Goal: Information Seeking & Learning: Learn about a topic

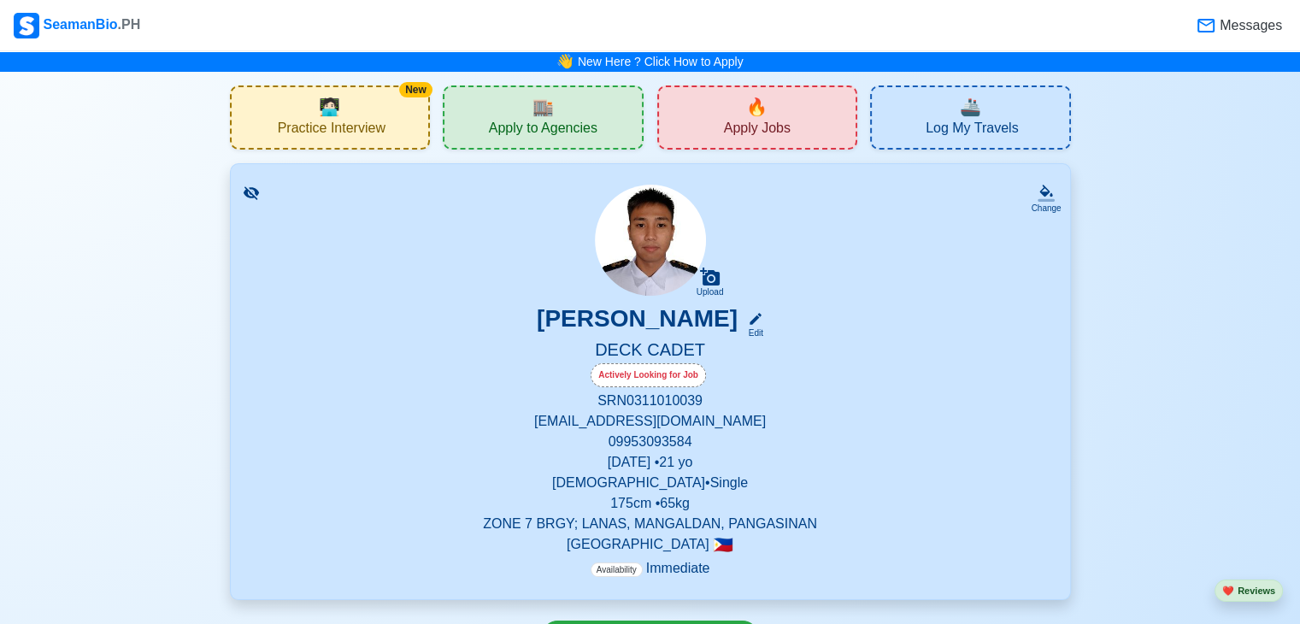
click at [568, 132] on span "Apply to Agencies" at bounding box center [543, 130] width 109 height 21
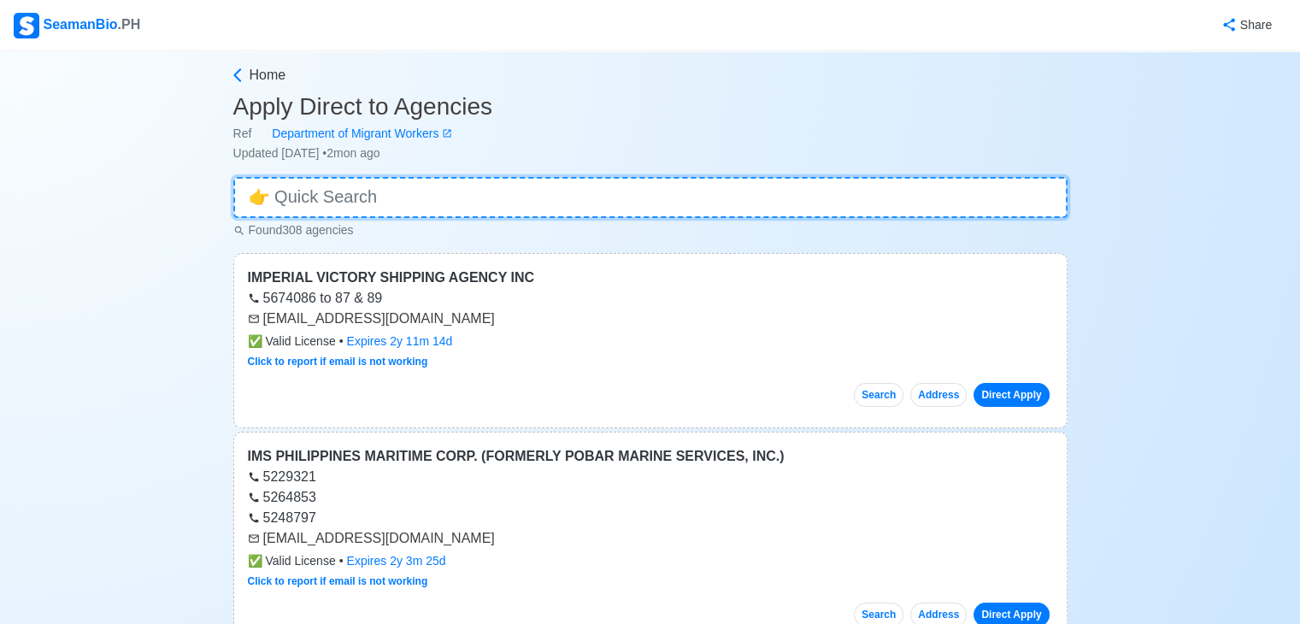
click at [404, 186] on input at bounding box center [650, 197] width 834 height 41
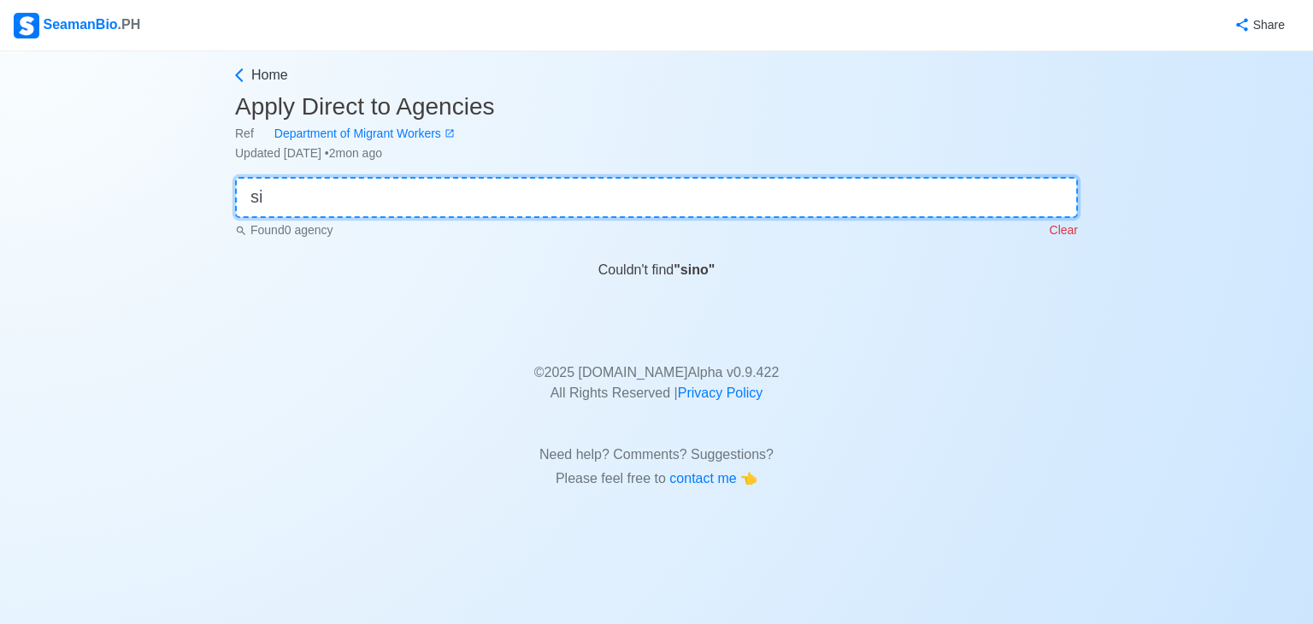
type input "s"
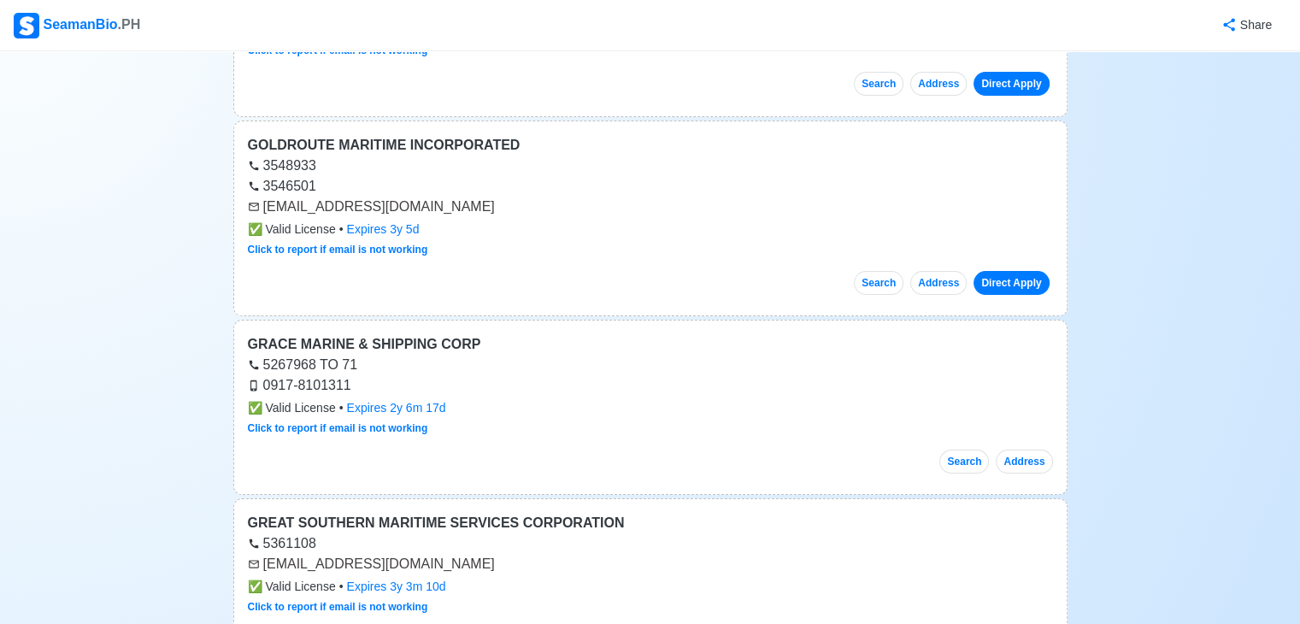
scroll to position [61849, 0]
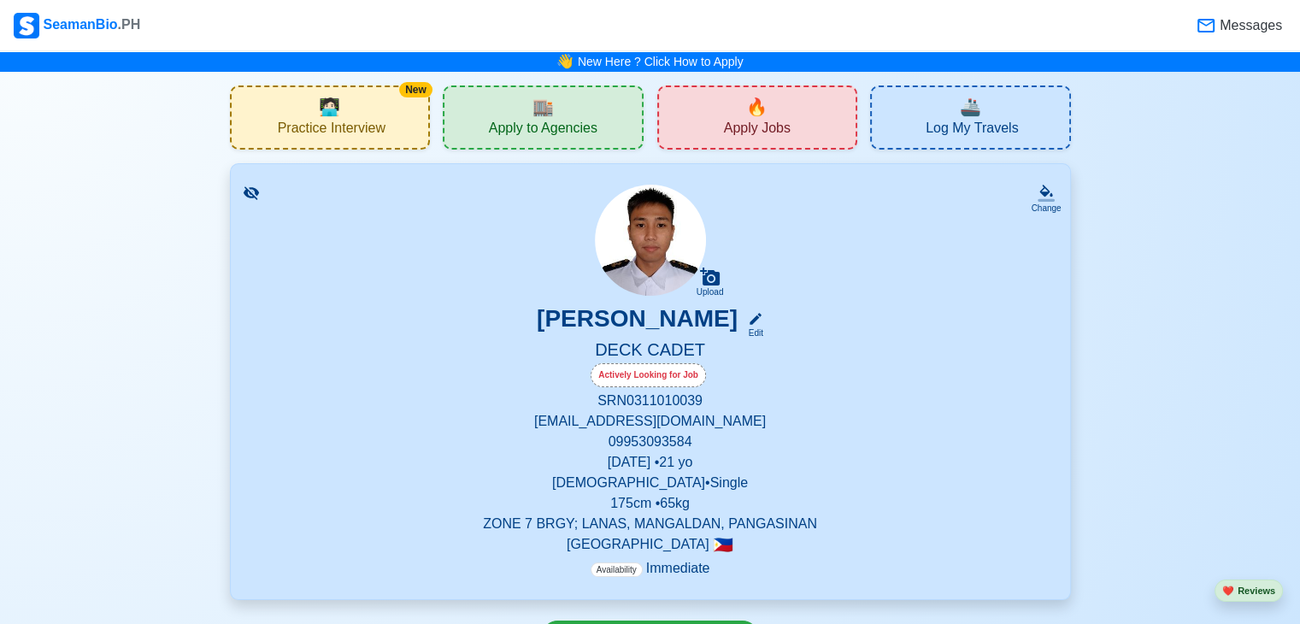
click at [749, 117] on span "🔥" at bounding box center [756, 107] width 21 height 26
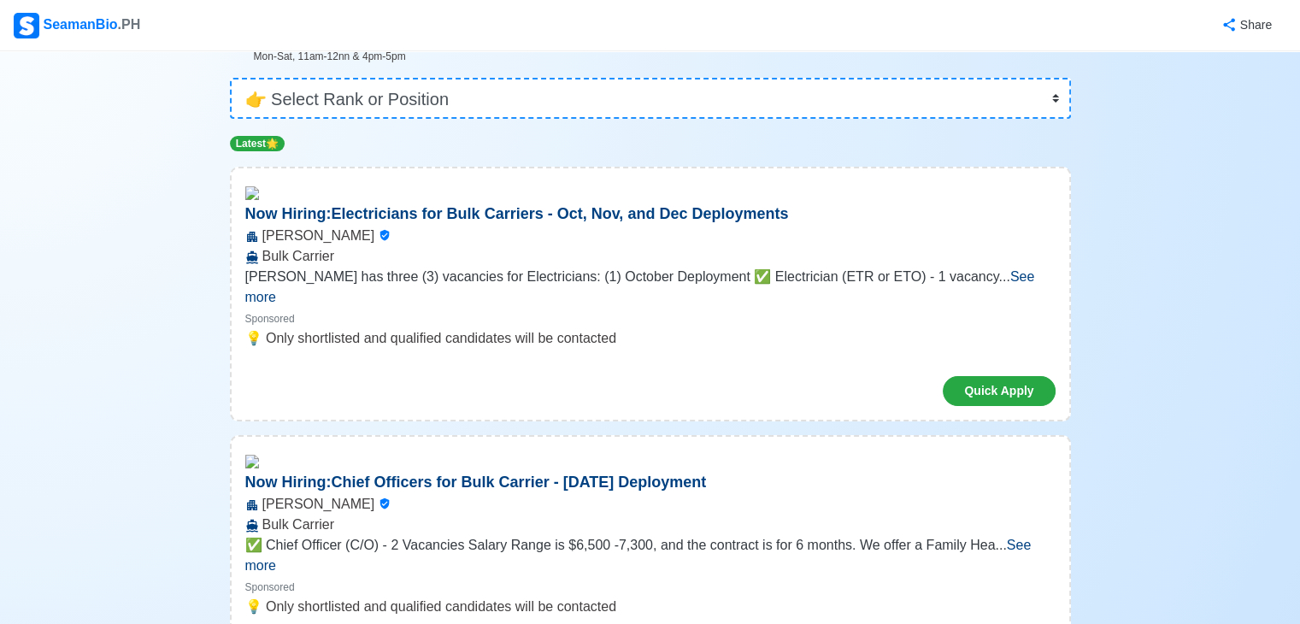
scroll to position [178, 0]
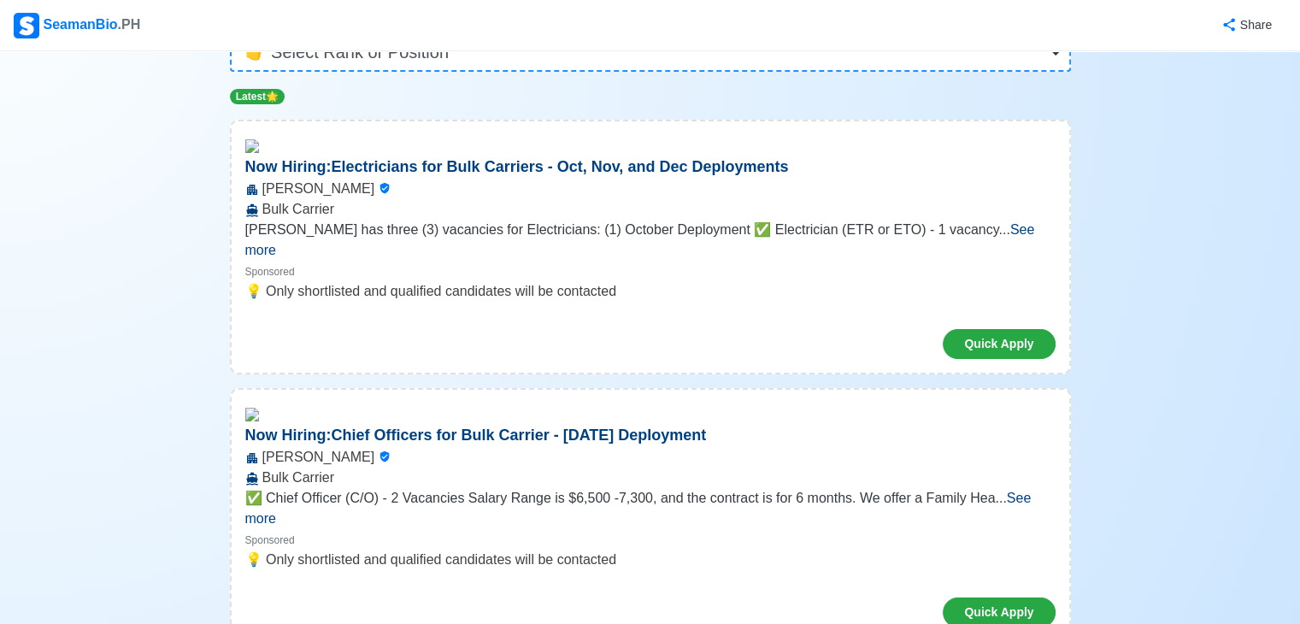
click at [1025, 239] on span "See more" at bounding box center [640, 239] width 790 height 35
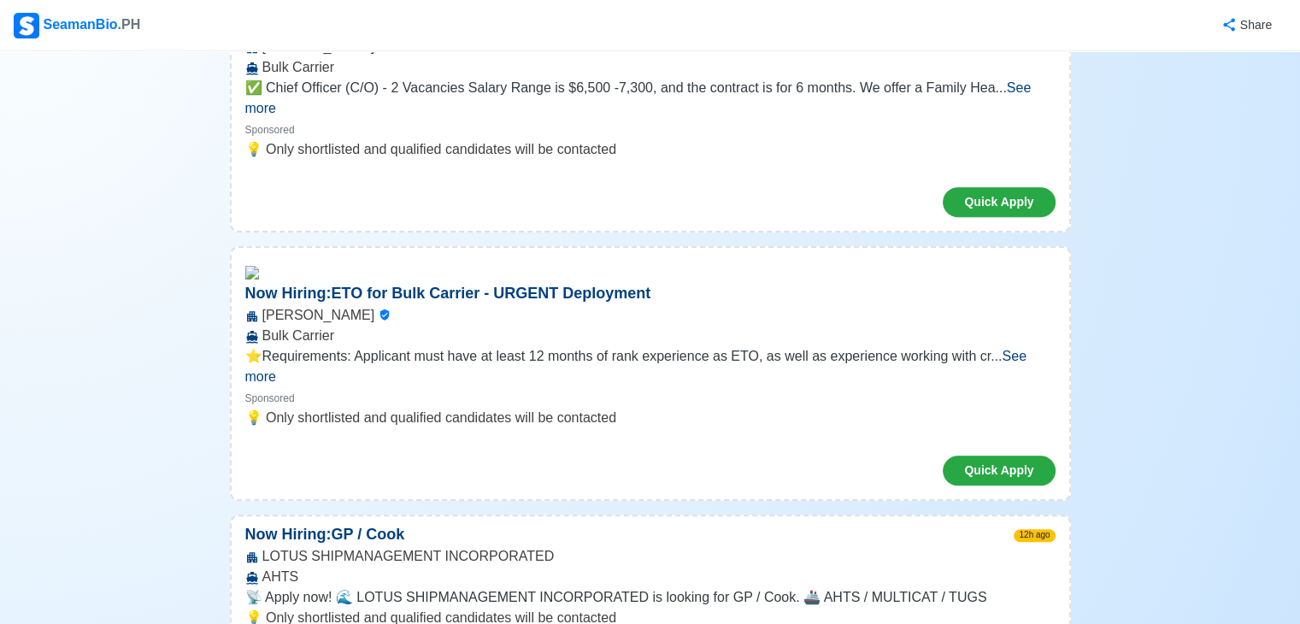
scroll to position [1404, 0]
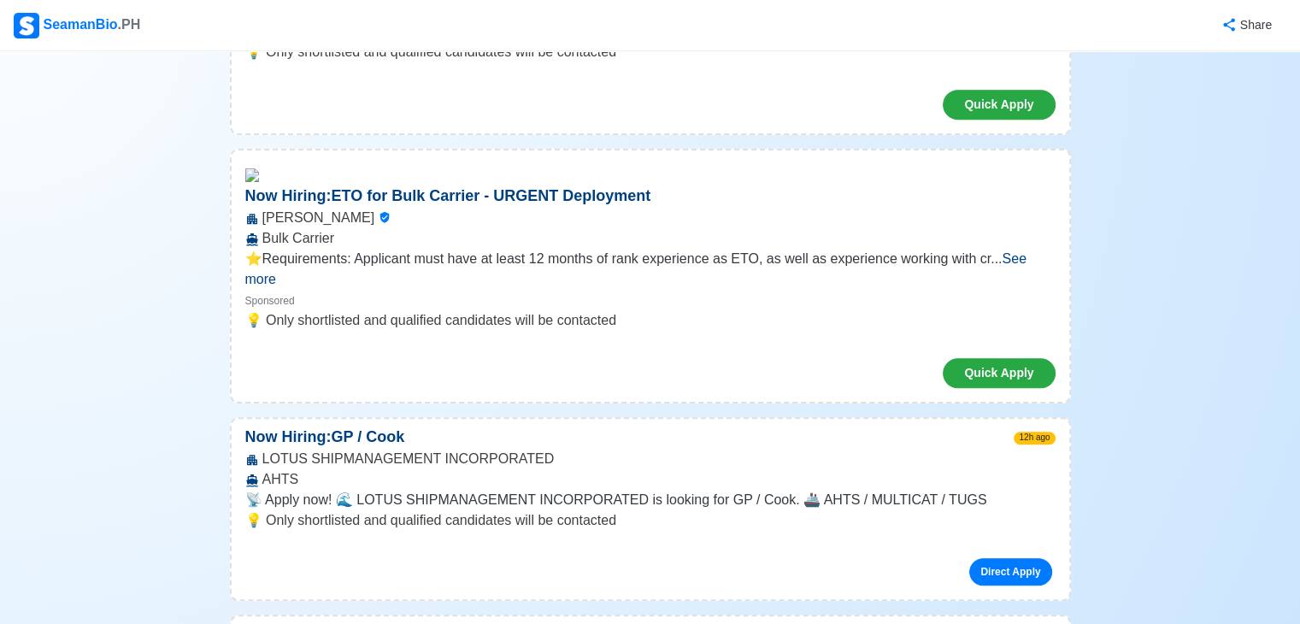
click at [1012, 251] on span "See more" at bounding box center [635, 268] width 781 height 35
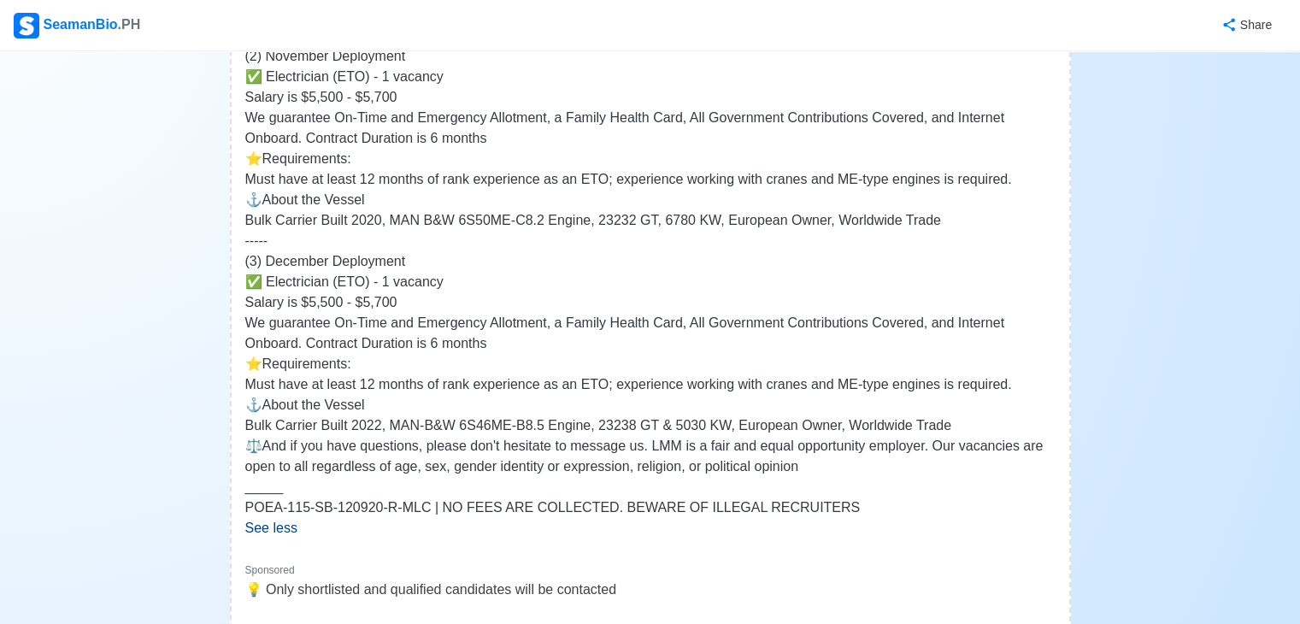
scroll to position [0, 0]
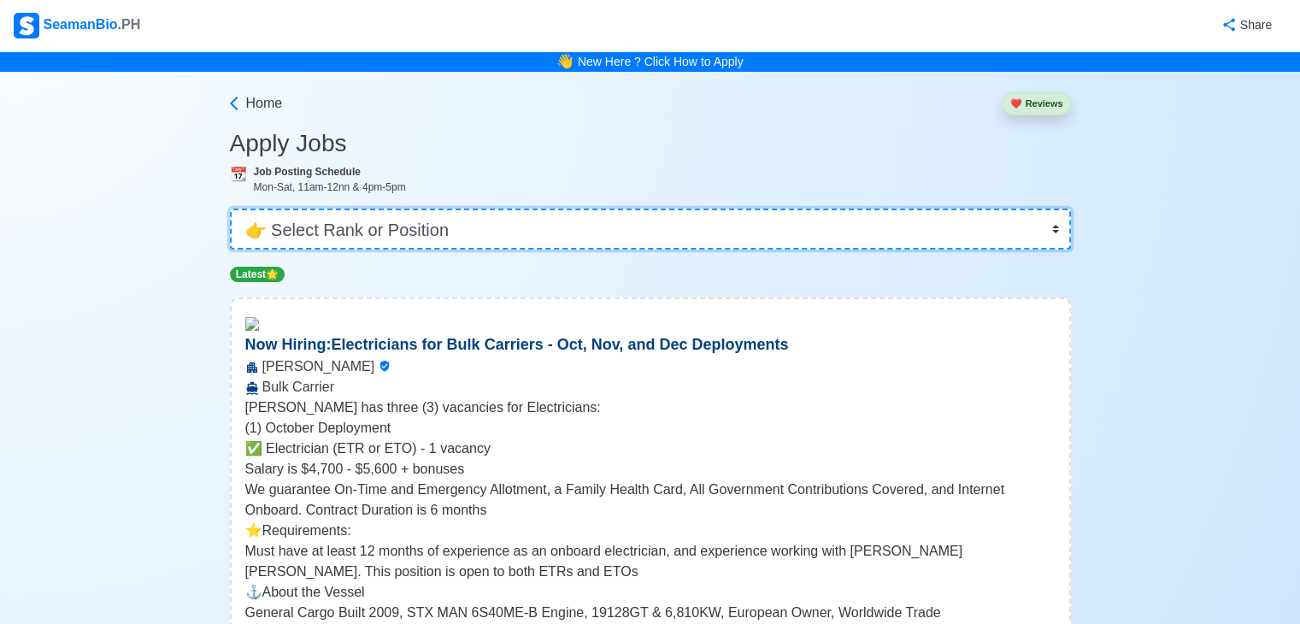
click at [893, 215] on select "👉 Select Rank or Position Master Chief Officer 2nd Officer 3rd Officer Junior O…" at bounding box center [650, 229] width 841 height 41
select select "Cadet"
click at [232, 209] on select "👉 Select Rank or Position Master Chief Officer 2nd Officer 3rd Officer Junior O…" at bounding box center [650, 229] width 841 height 41
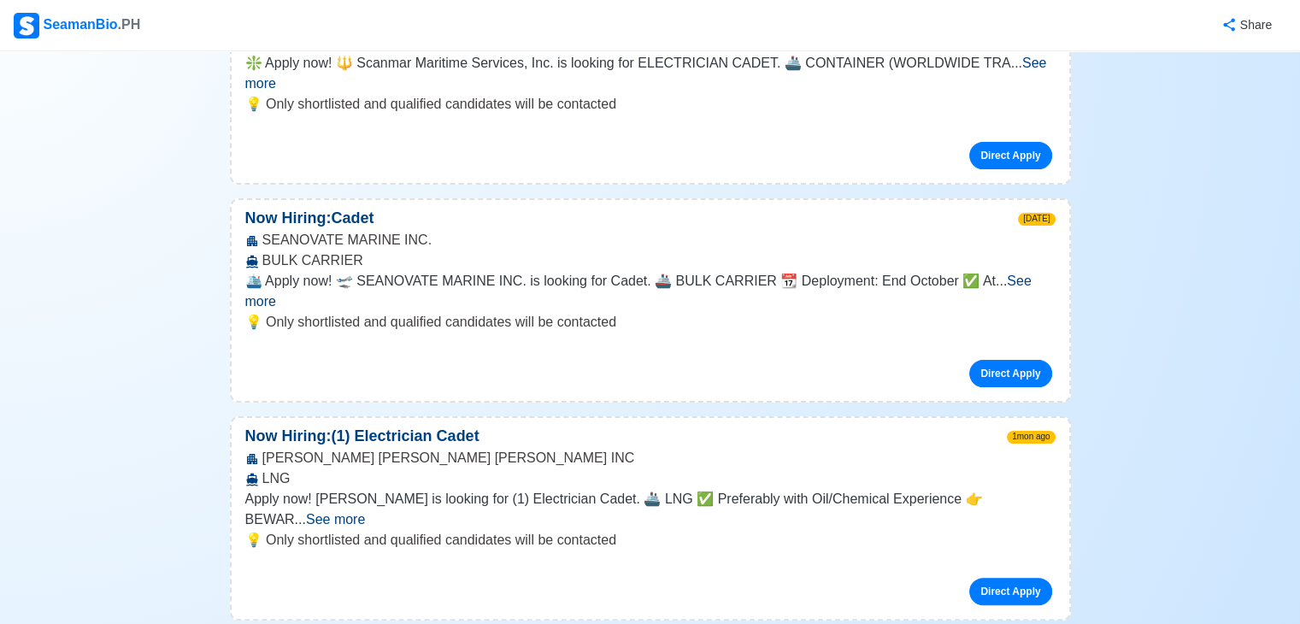
scroll to position [364, 0]
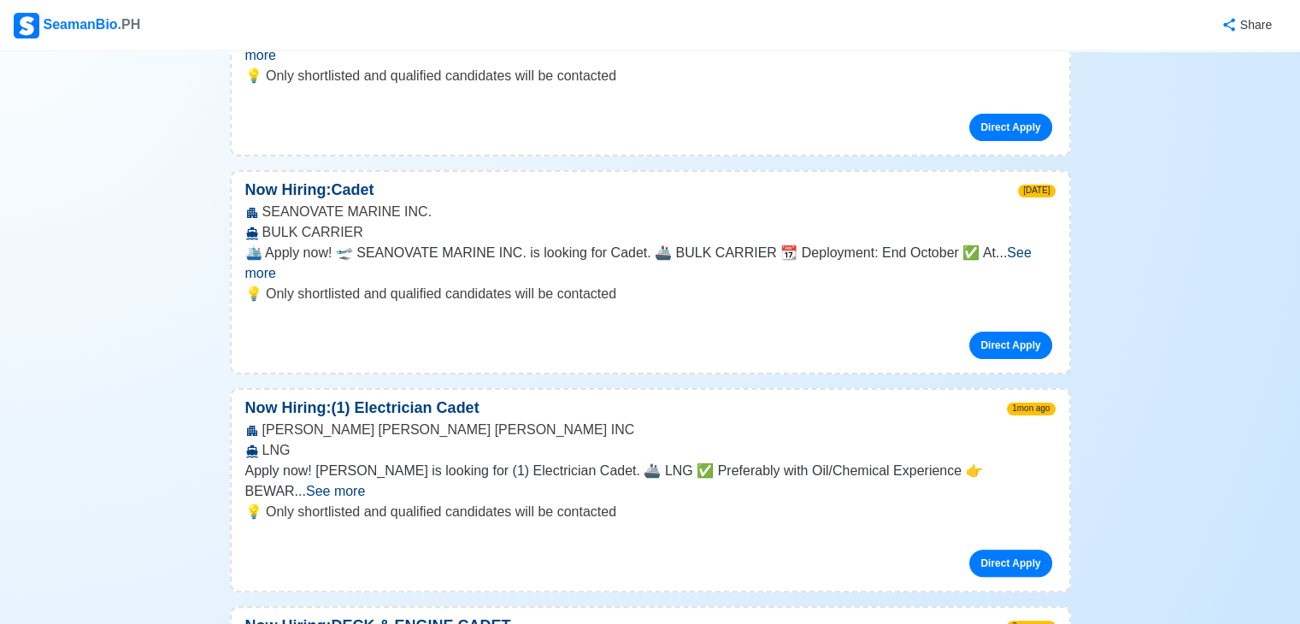
click at [1032, 245] on span "See more" at bounding box center [638, 262] width 787 height 35
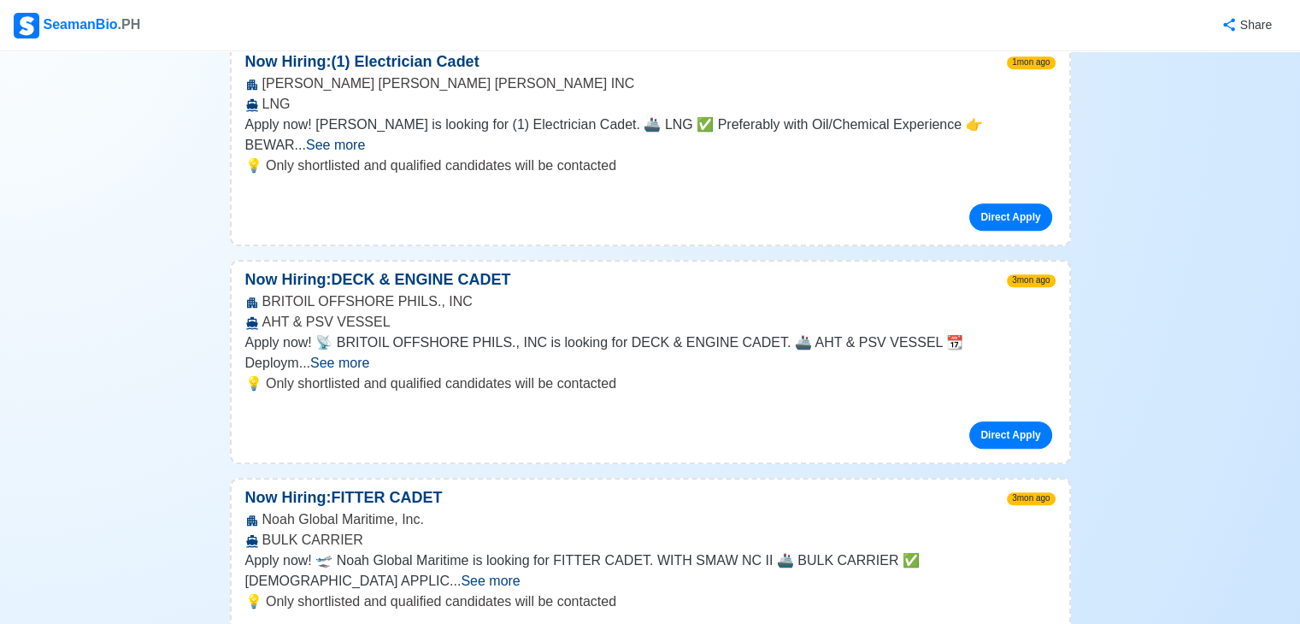
scroll to position [876, 0]
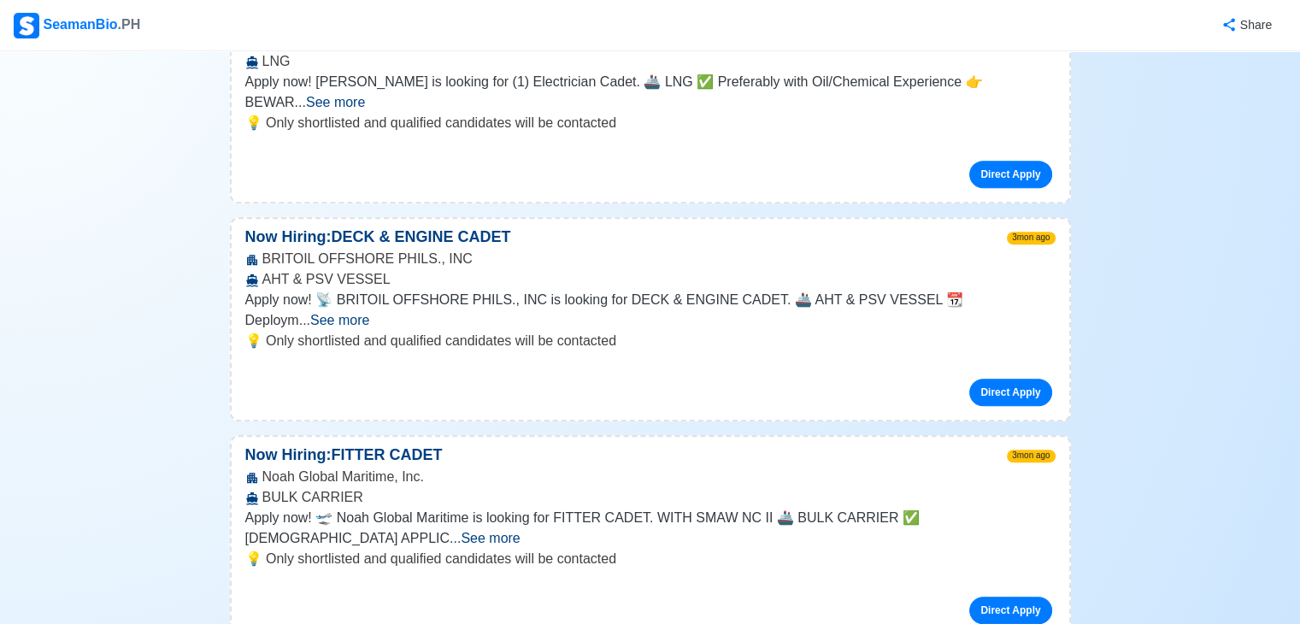
click at [369, 313] on span "See more" at bounding box center [339, 320] width 59 height 15
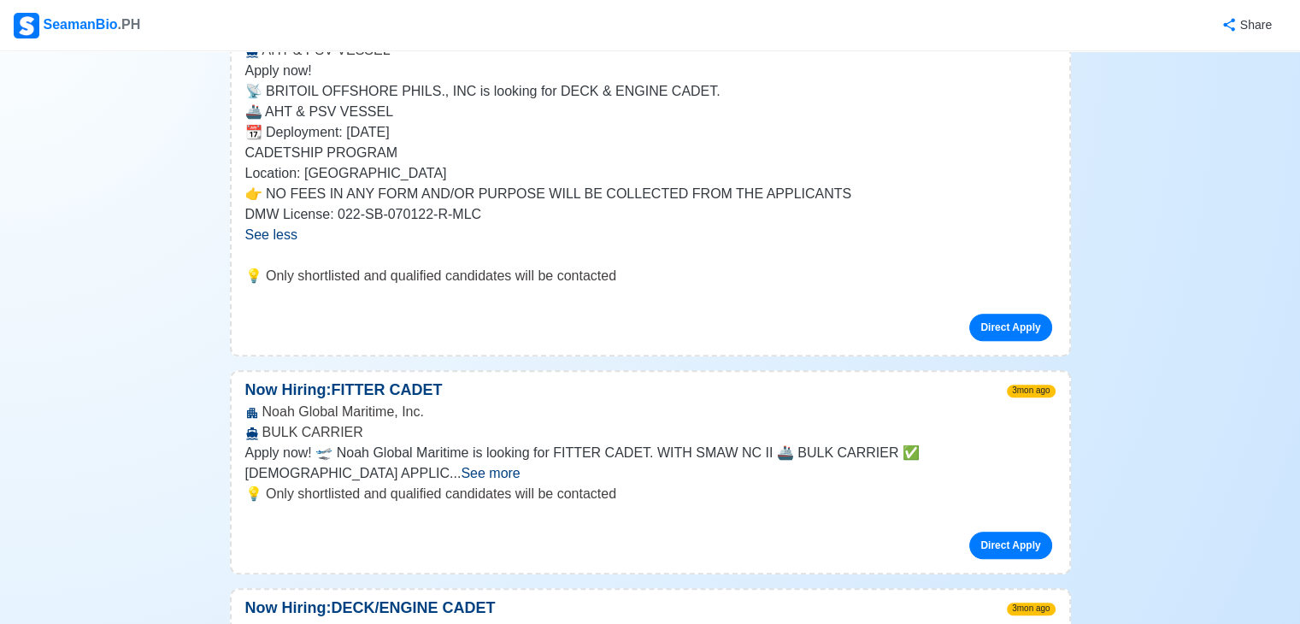
scroll to position [1207, 0]
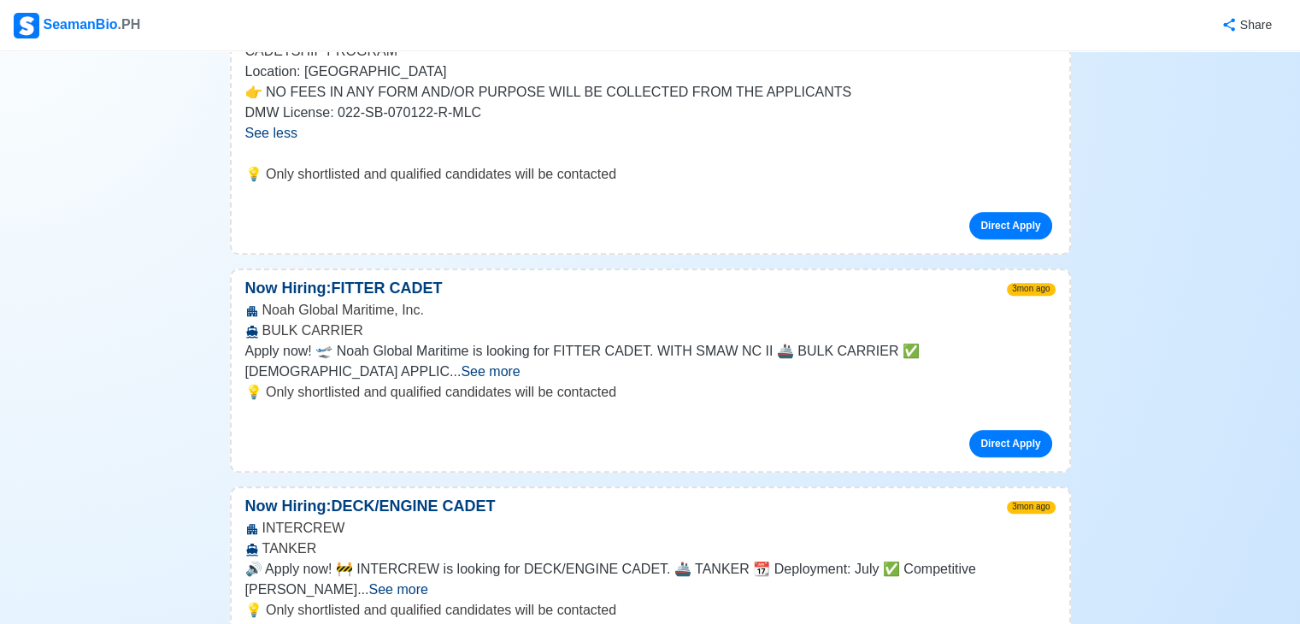
click at [520, 364] on span "See more" at bounding box center [490, 371] width 59 height 15
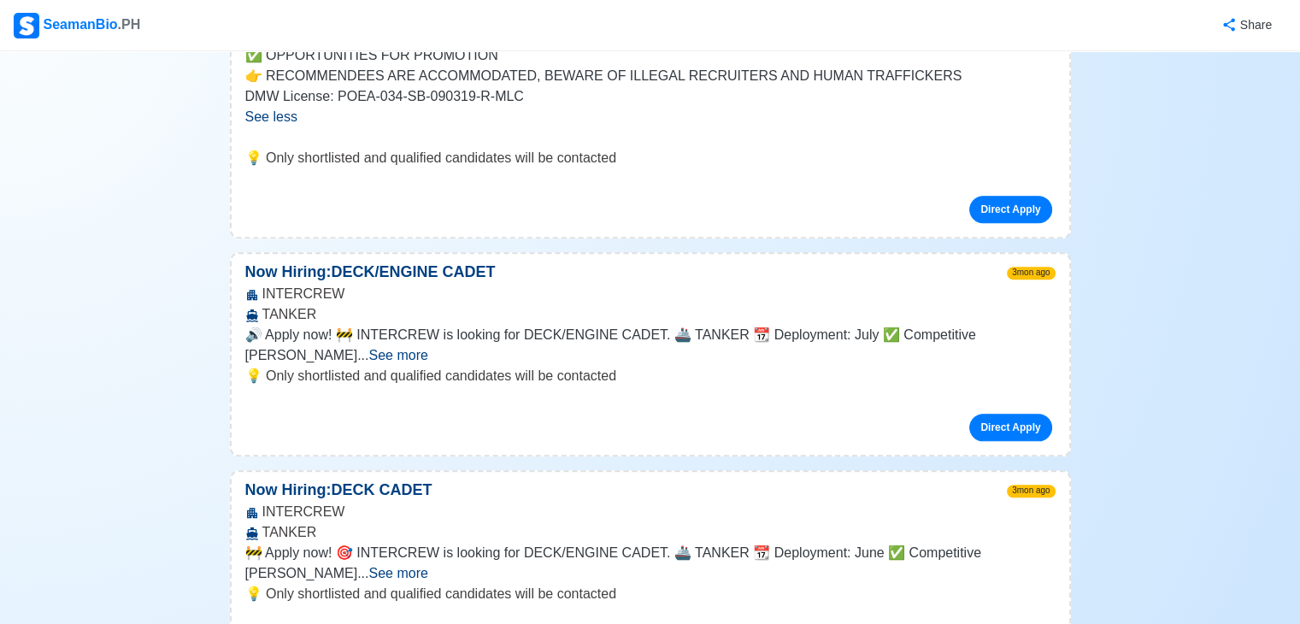
scroll to position [1691, 0]
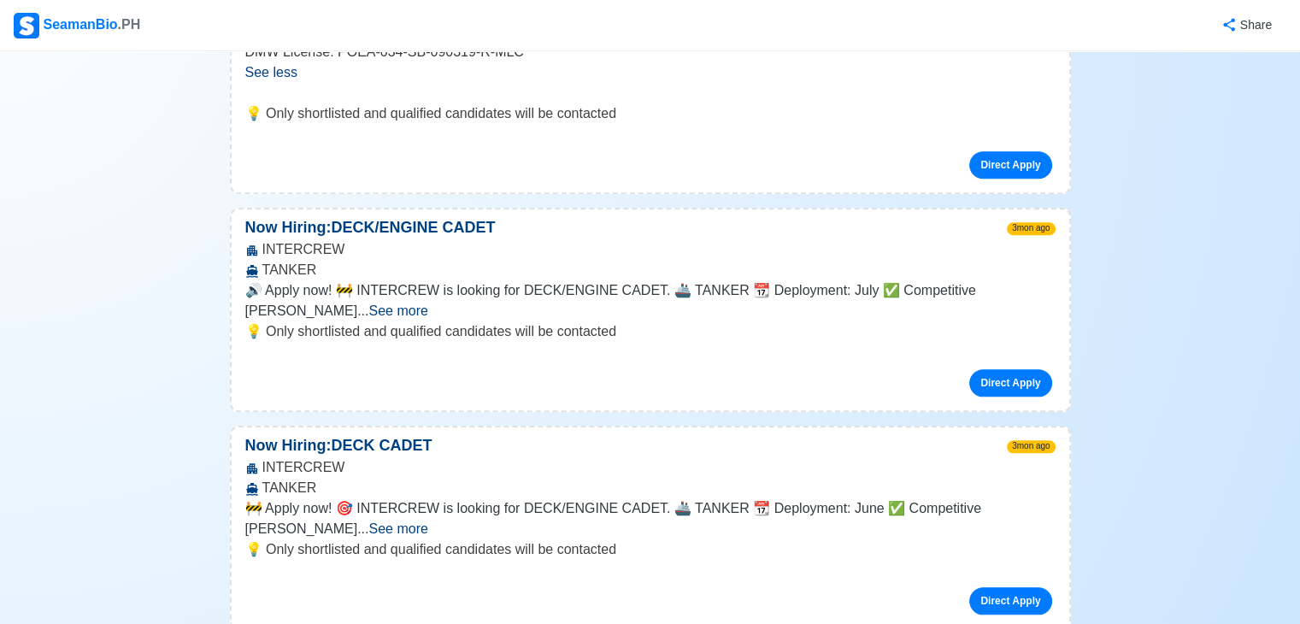
click at [427, 304] on span "See more" at bounding box center [397, 311] width 59 height 15
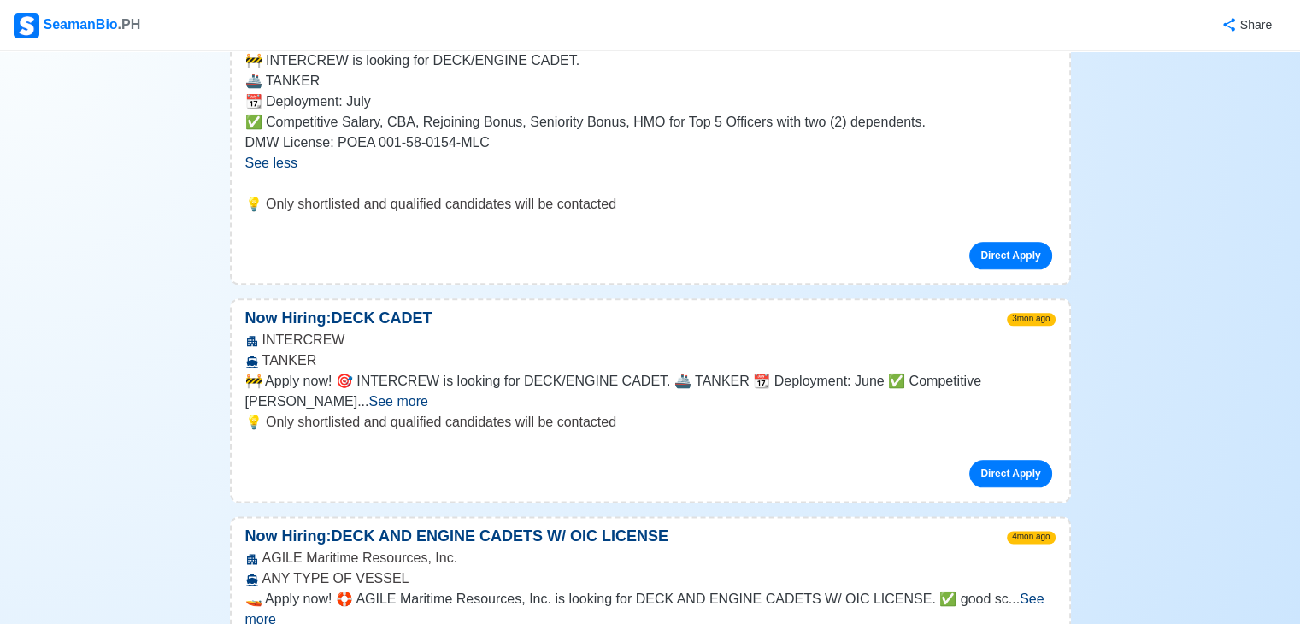
scroll to position [2061, 0]
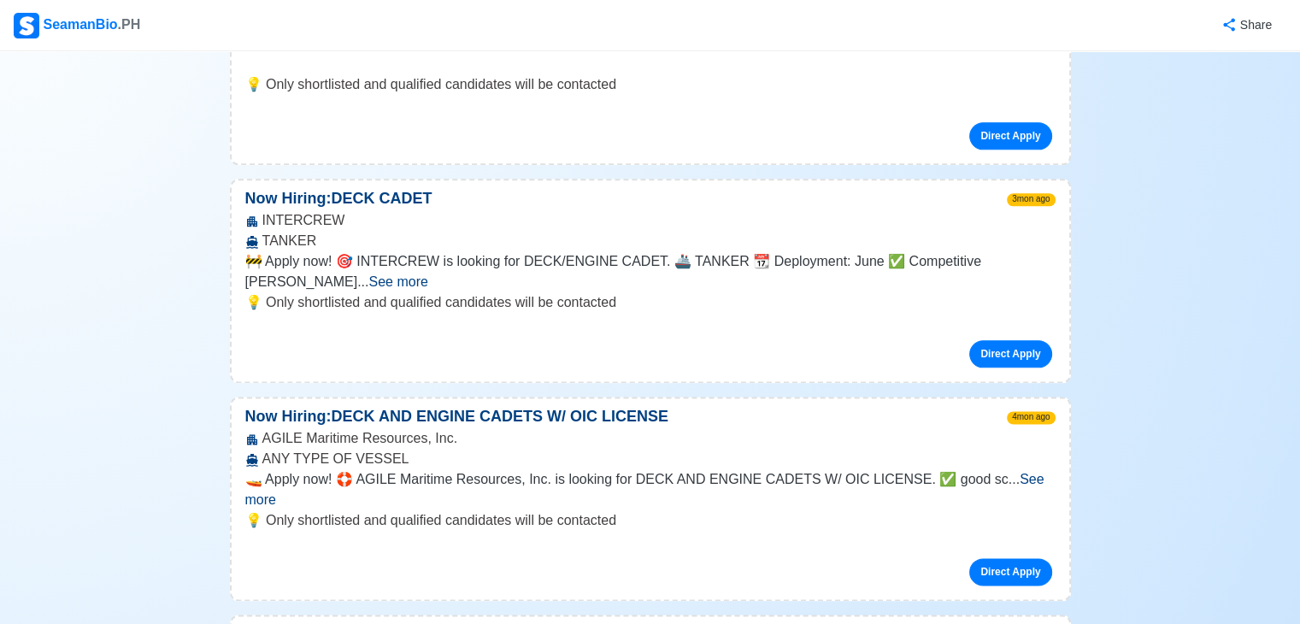
click at [427, 274] on span "See more" at bounding box center [397, 281] width 59 height 15
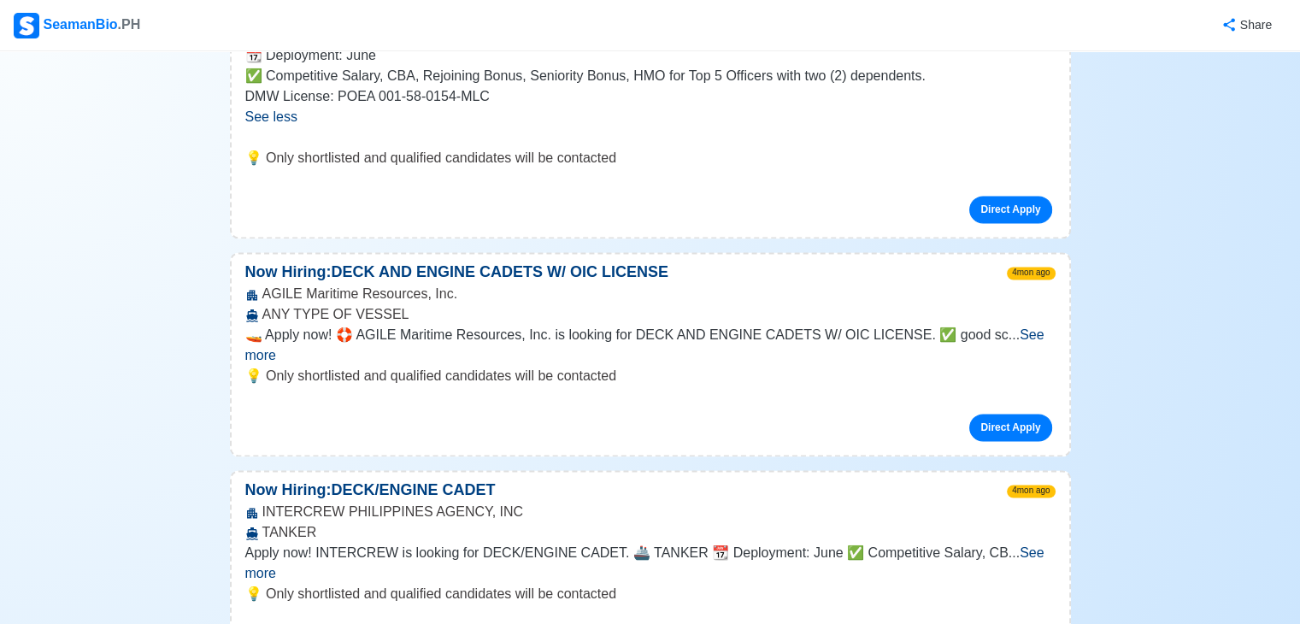
scroll to position [2435, 0]
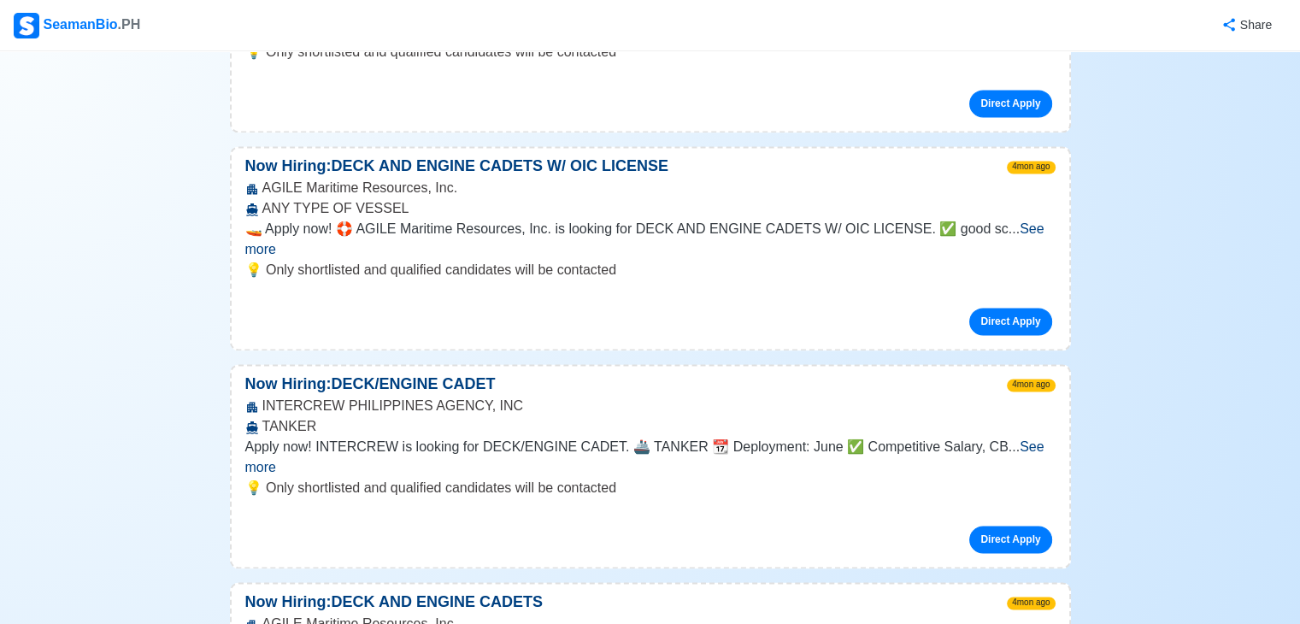
click at [1011, 221] on span "See more" at bounding box center [644, 238] width 799 height 35
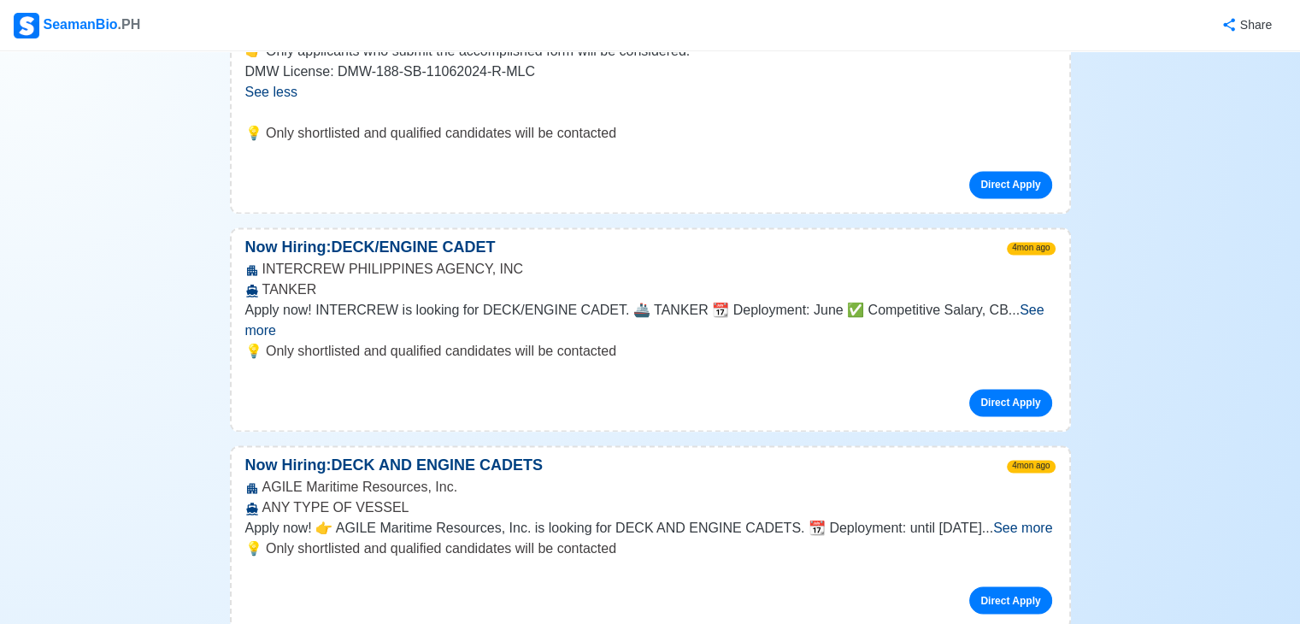
scroll to position [2782, 0]
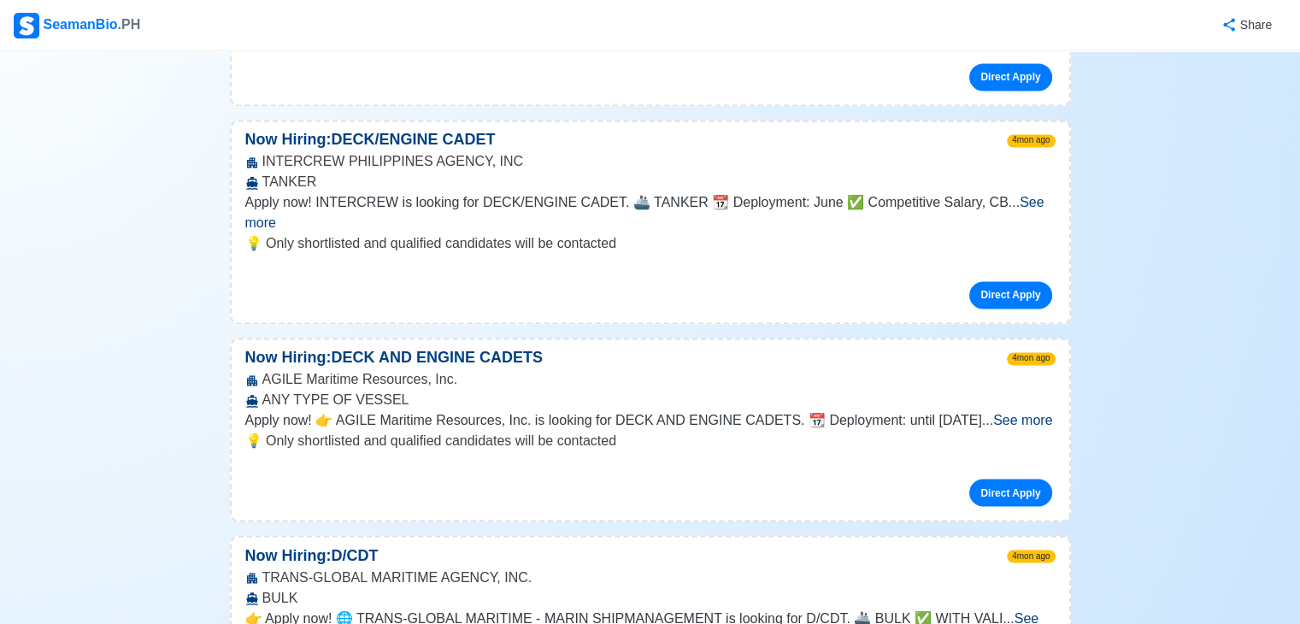
click at [1028, 195] on span "See more" at bounding box center [644, 212] width 799 height 35
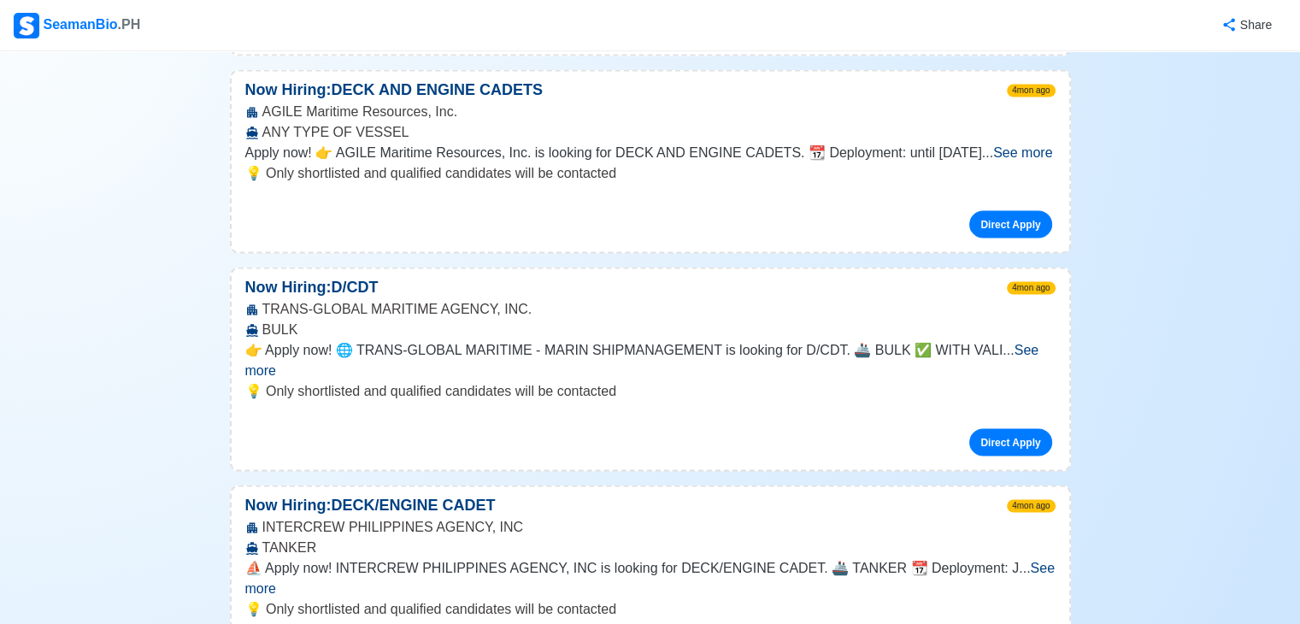
scroll to position [3272, 0]
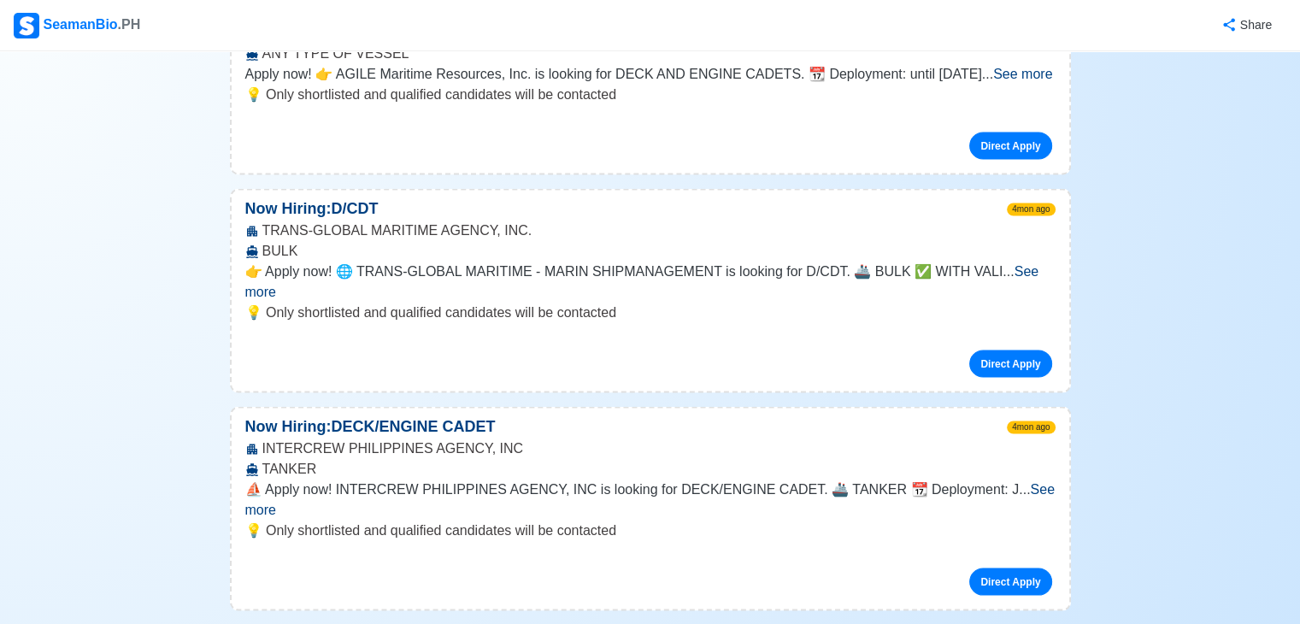
click at [1023, 264] on span "See more" at bounding box center [642, 281] width 794 height 35
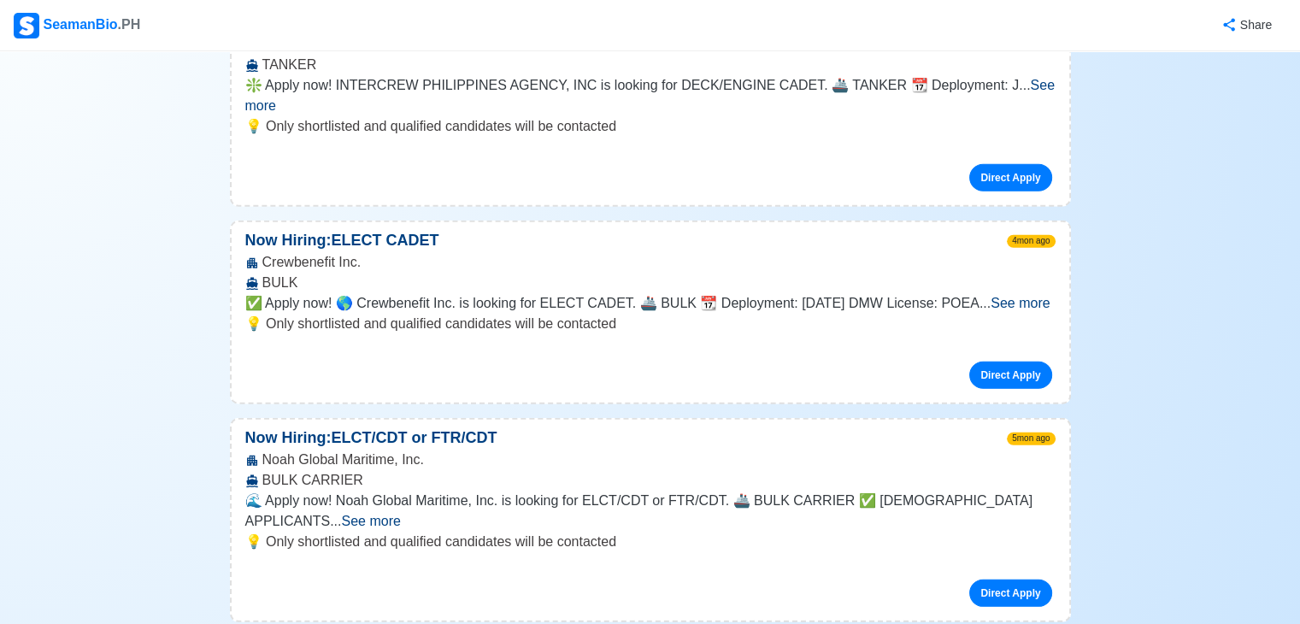
scroll to position [6997, 0]
